Goal: Information Seeking & Learning: Learn about a topic

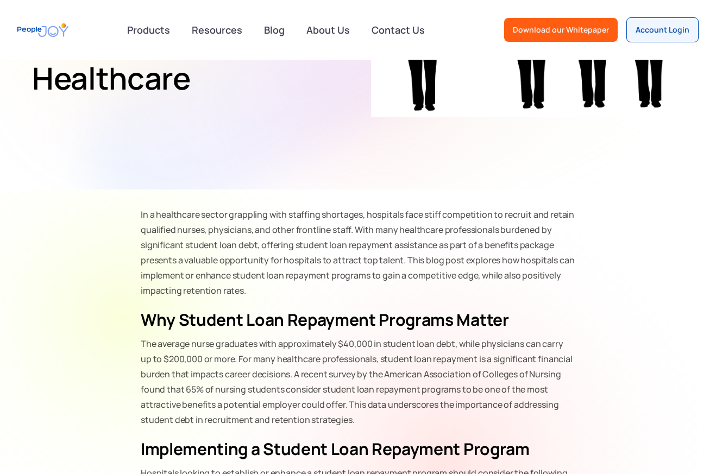
scroll to position [393, 0]
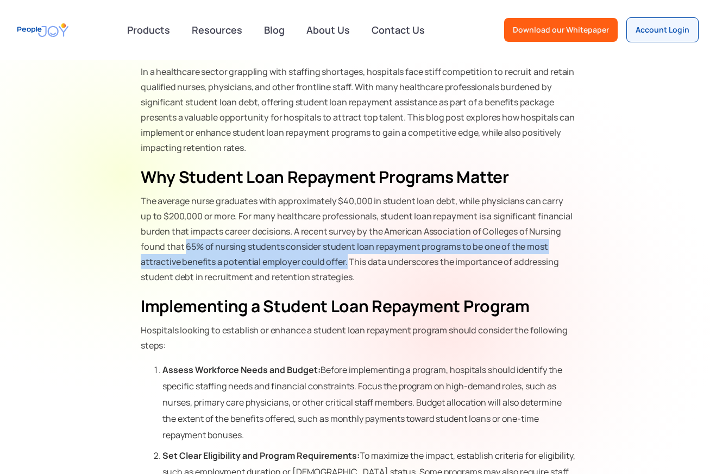
drag, startPoint x: 185, startPoint y: 245, endPoint x: 344, endPoint y: 257, distance: 159.0
click at [344, 257] on p "The average nurse graduates with approximately $40,000 in student loan debt, wh…" at bounding box center [358, 238] width 434 height 91
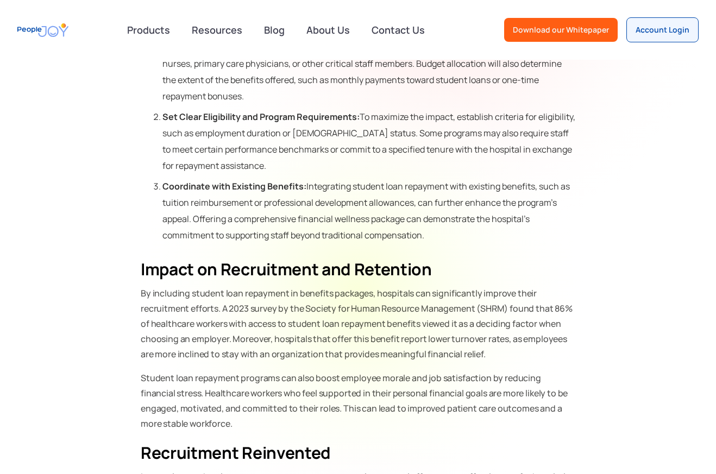
scroll to position [792, 0]
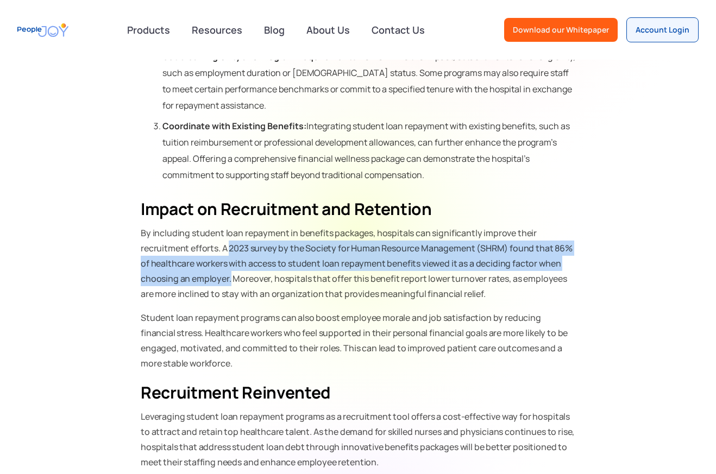
drag, startPoint x: 229, startPoint y: 248, endPoint x: 229, endPoint y: 277, distance: 29.9
click at [229, 277] on p "By including student loan repayment in benefits packages, hospitals can signifi…" at bounding box center [358, 263] width 434 height 76
copy p "2023 survey by the Society for Human Resource Management (SHRM) found that 86% …"
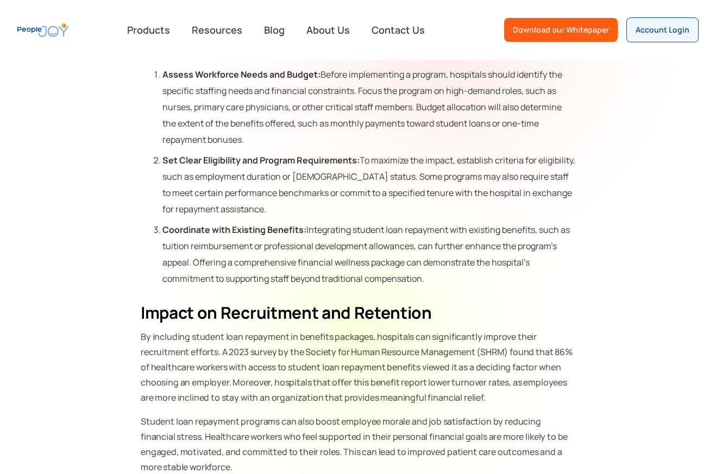
scroll to position [732, 0]
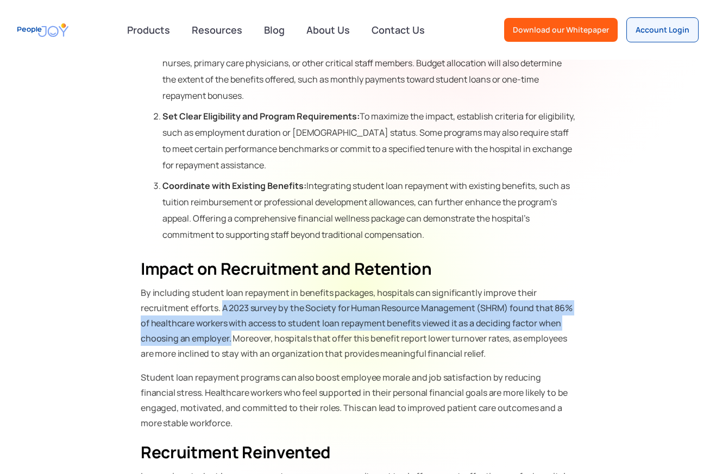
drag, startPoint x: 222, startPoint y: 306, endPoint x: 230, endPoint y: 338, distance: 33.1
click at [230, 338] on p "By including student loan repayment in benefits packages, hospitals can signifi…" at bounding box center [358, 323] width 434 height 76
copy p "A 2023 survey by the Society for Human Resource Management (SHRM) found that 86…"
